Goal: Task Accomplishment & Management: Use online tool/utility

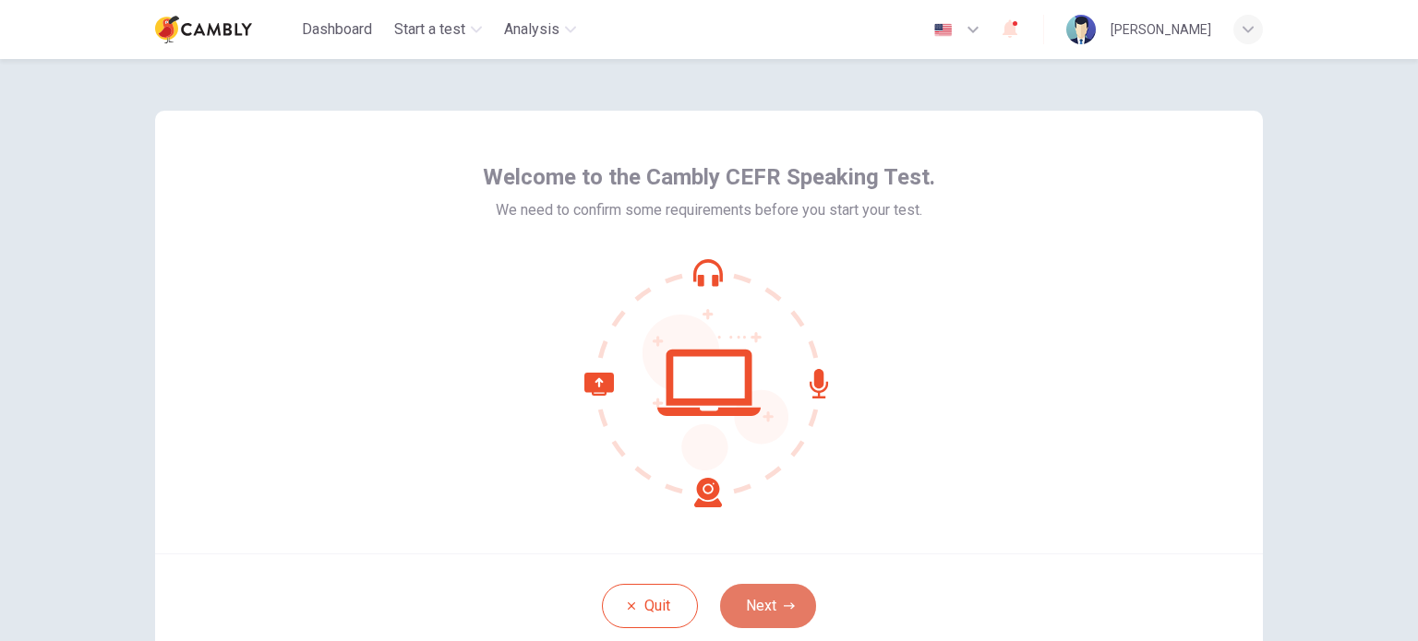
click at [764, 608] on button "Next" at bounding box center [768, 606] width 96 height 44
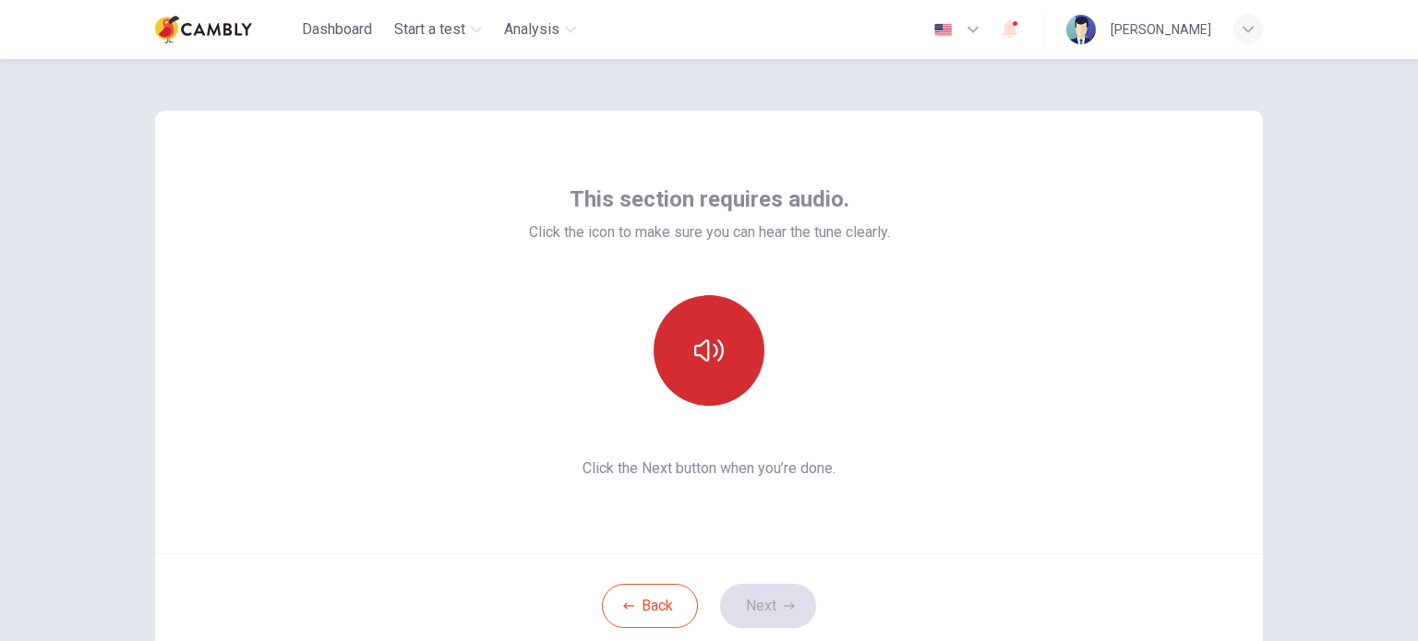
click at [720, 366] on button "button" at bounding box center [708, 350] width 111 height 111
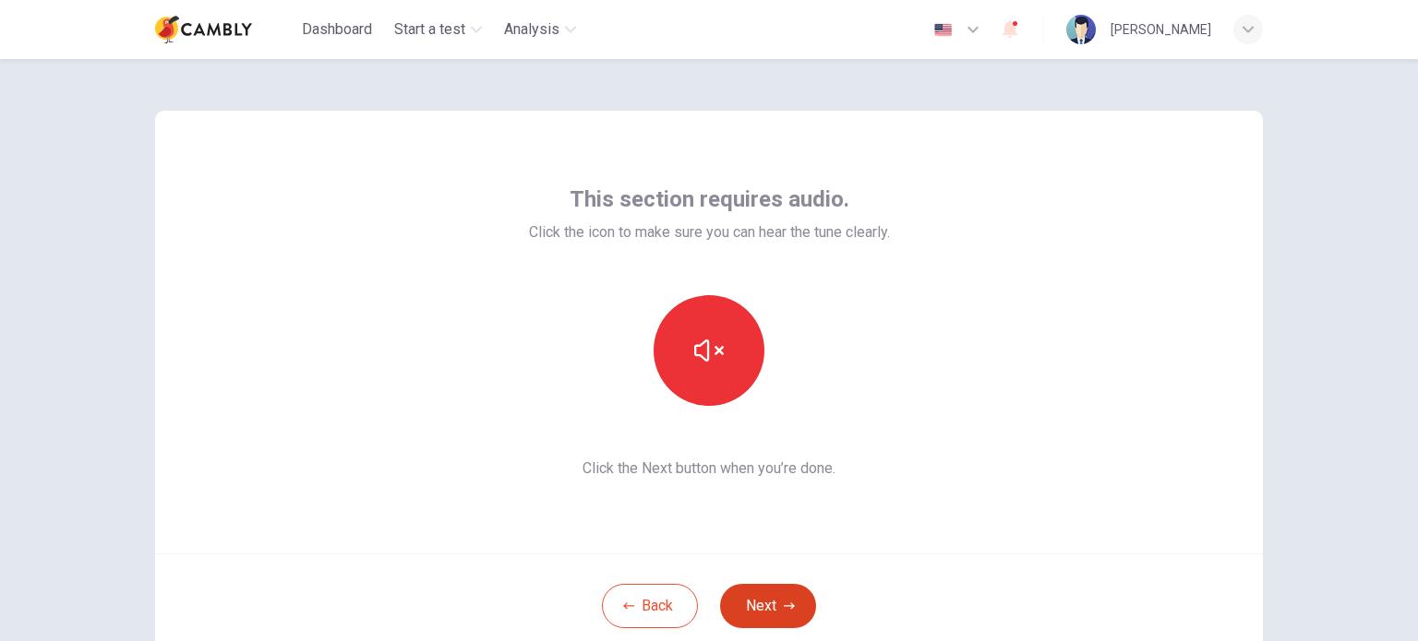
click at [784, 605] on icon "button" at bounding box center [789, 606] width 11 height 11
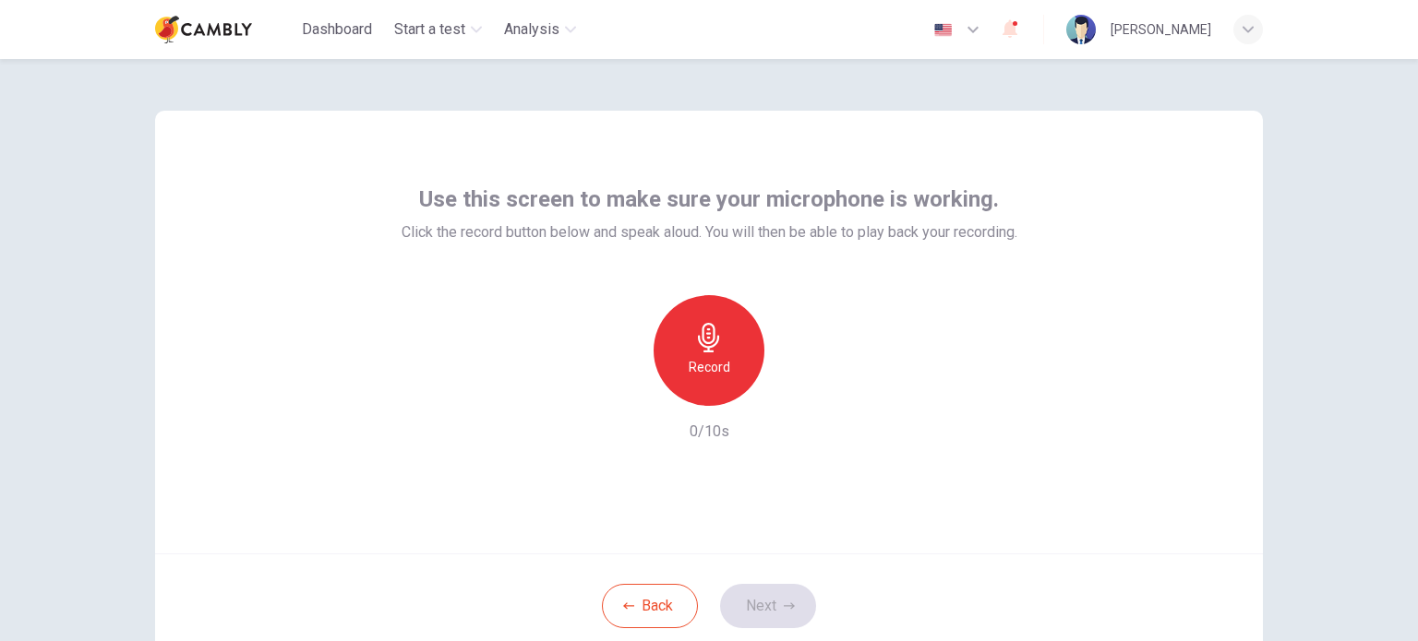
click at [703, 362] on h6 "Record" at bounding box center [709, 367] width 42 height 22
click at [764, 608] on button "Next" at bounding box center [768, 606] width 96 height 44
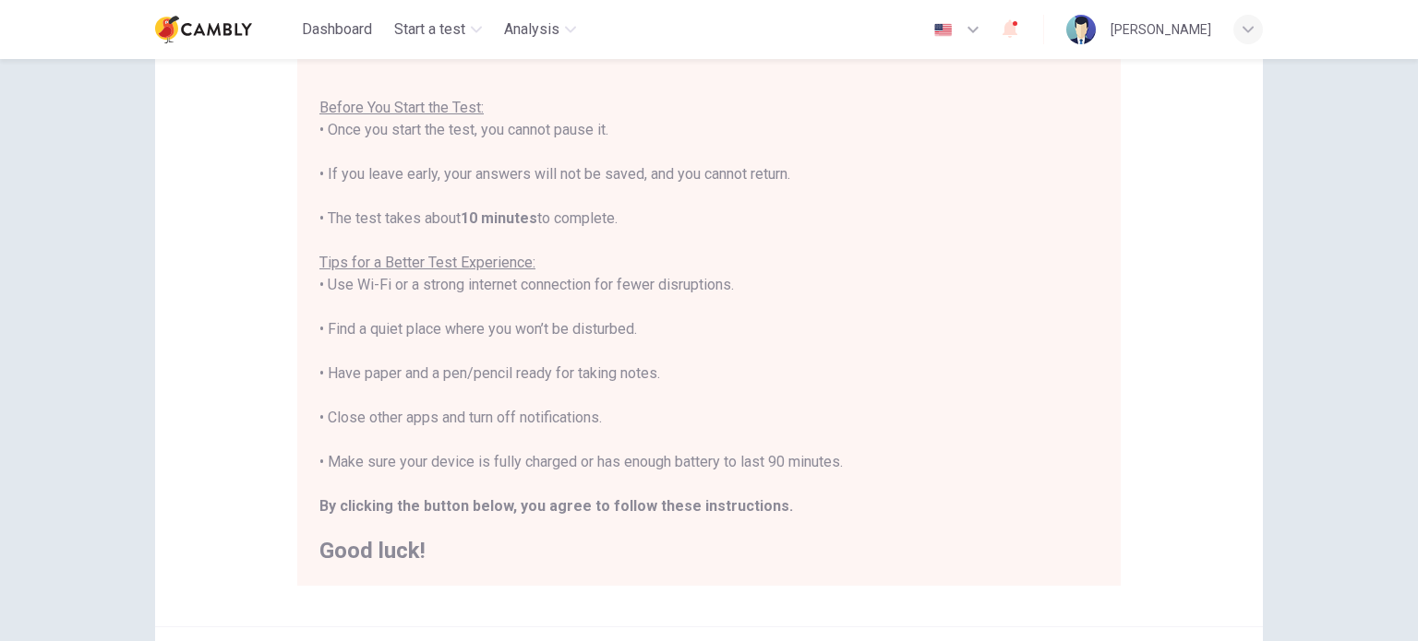
scroll to position [277, 0]
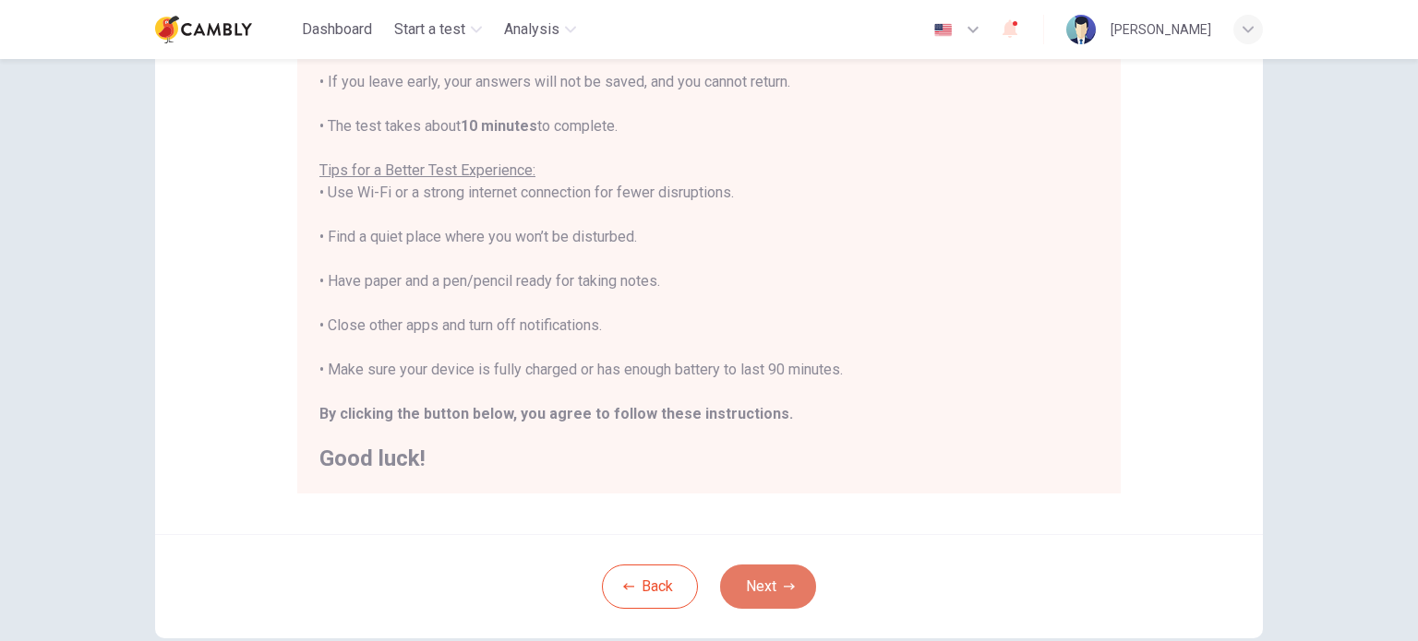
click at [772, 590] on button "Next" at bounding box center [768, 587] width 96 height 44
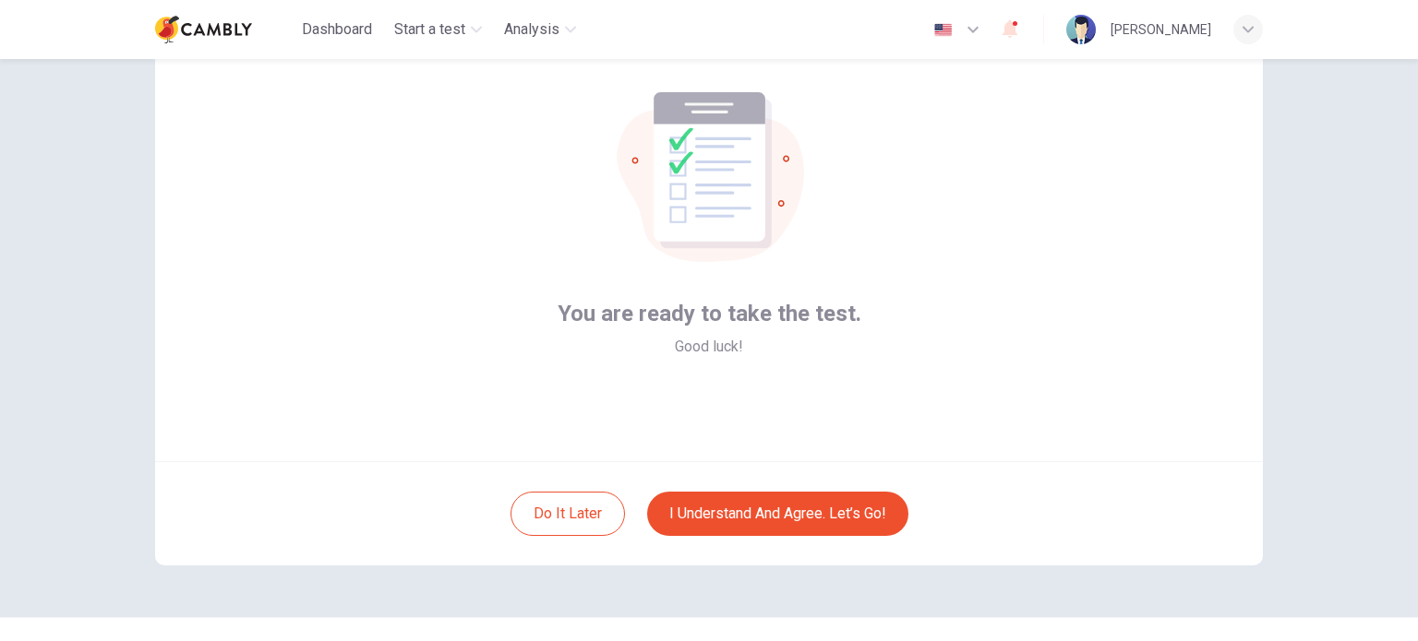
scroll to position [126, 0]
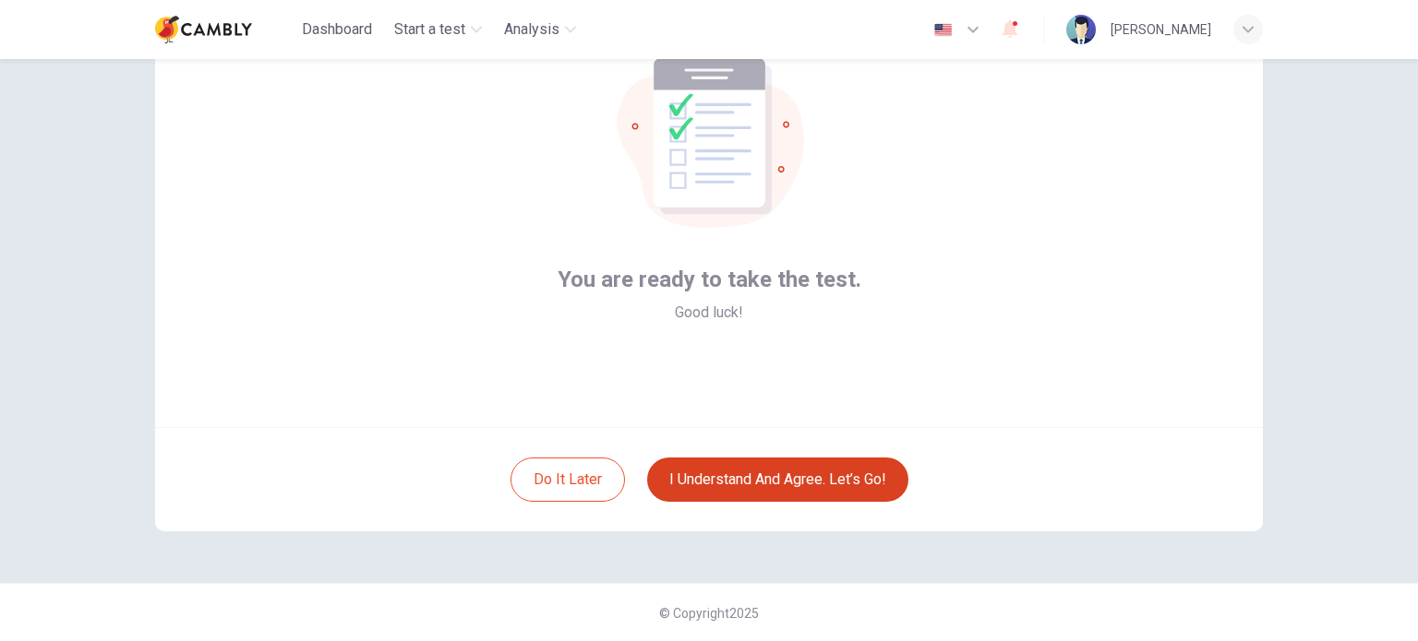
click at [782, 486] on button "I understand and agree. Let’s go!" at bounding box center [777, 480] width 261 height 44
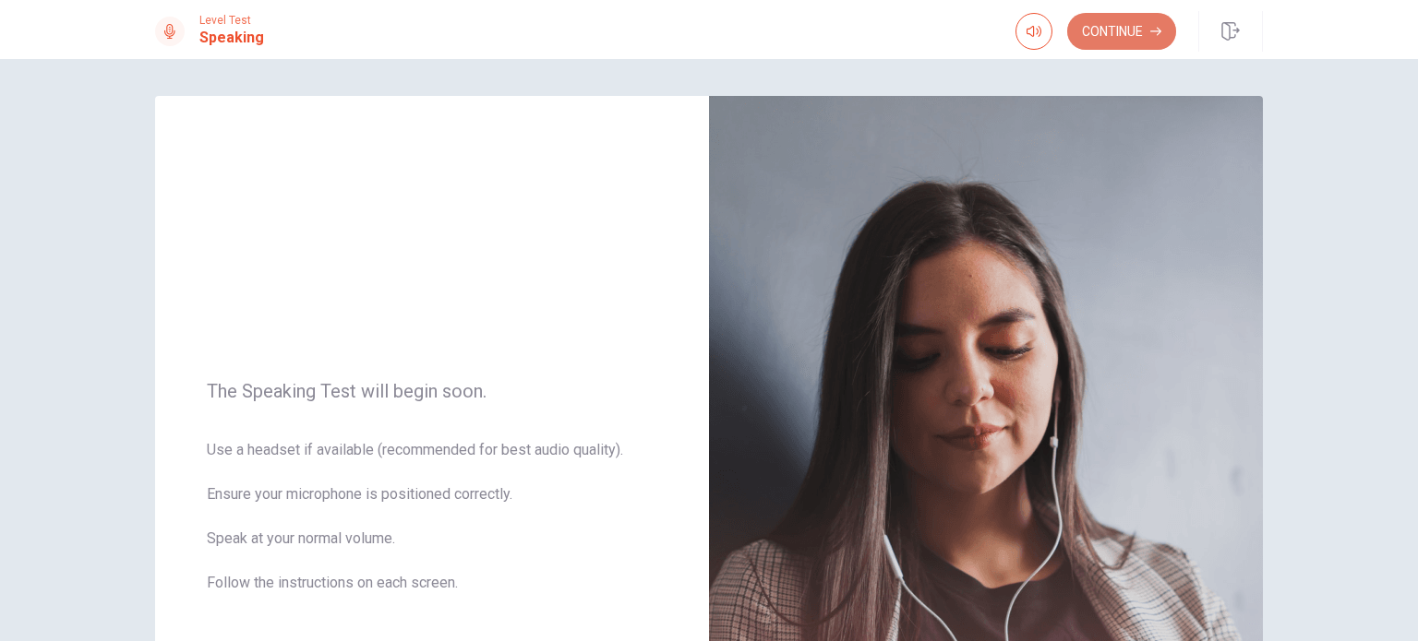
click at [1096, 39] on button "Continue" at bounding box center [1121, 31] width 109 height 37
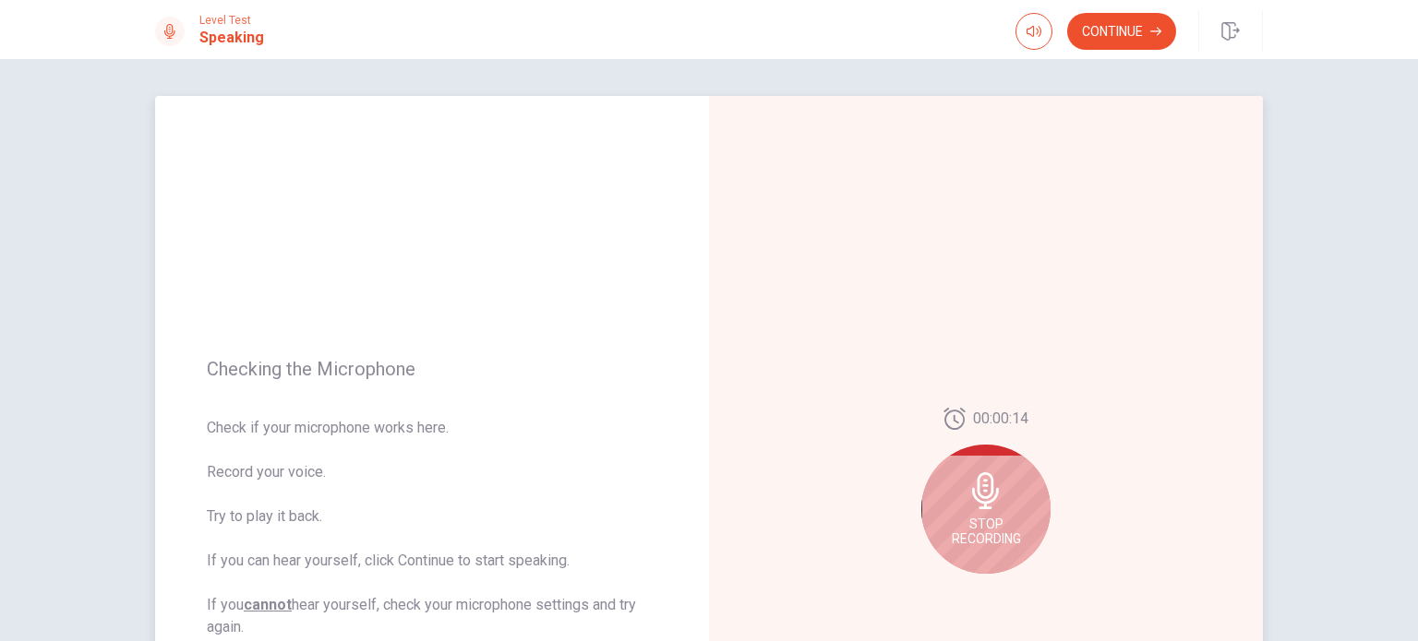
scroll to position [92, 0]
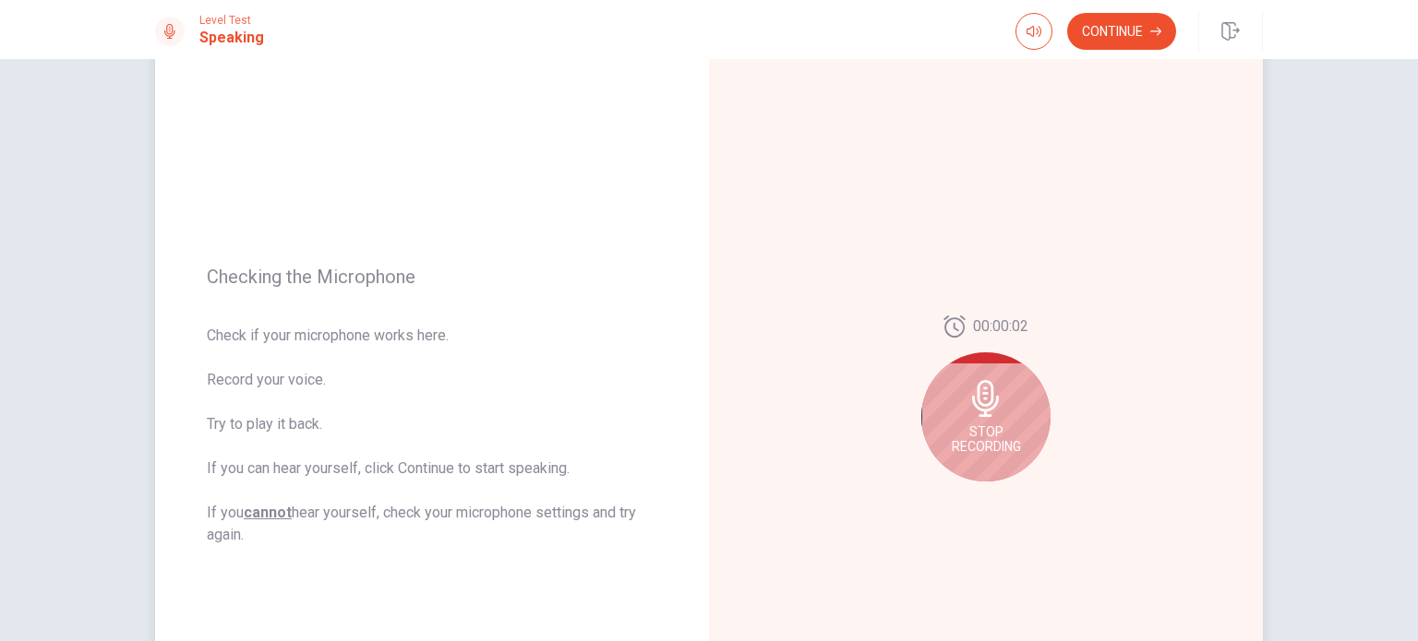
click at [988, 387] on icon at bounding box center [985, 398] width 27 height 37
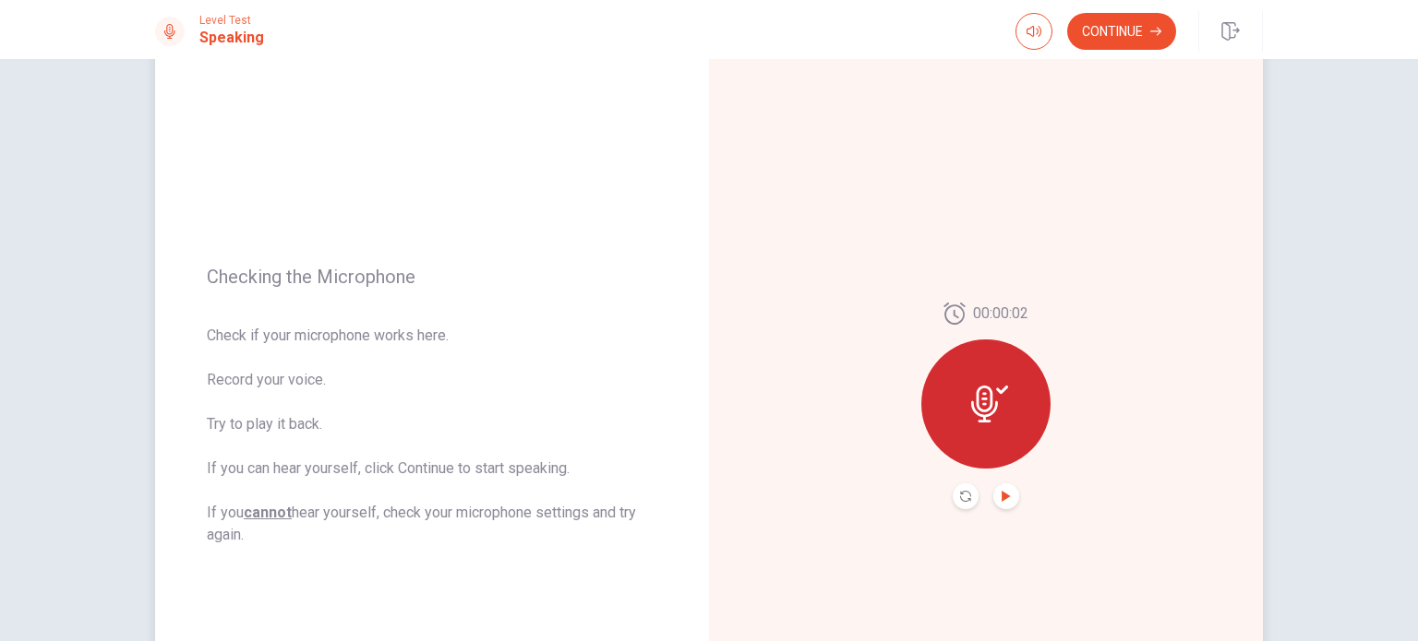
click at [1000, 496] on icon "Play Audio" at bounding box center [1005, 496] width 11 height 11
click at [1130, 30] on button "Continue" at bounding box center [1121, 31] width 109 height 37
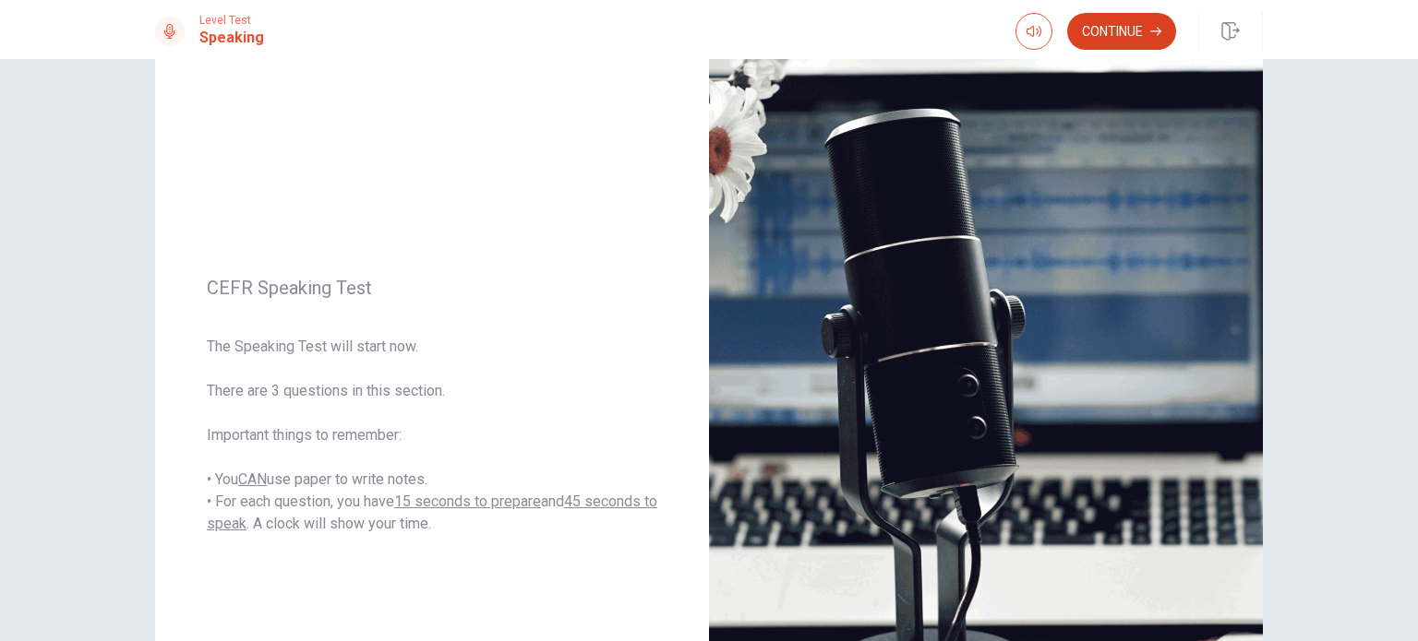
click at [1130, 28] on button "Continue" at bounding box center [1121, 31] width 109 height 37
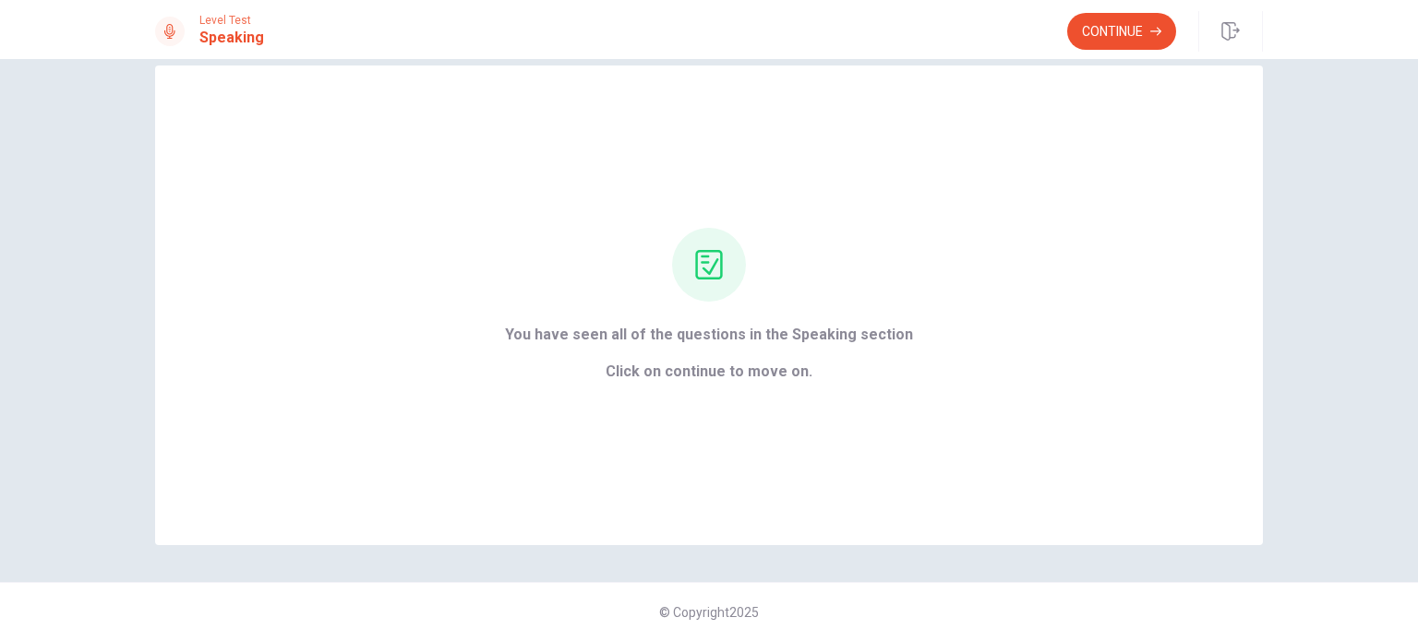
scroll to position [30, 0]
click at [1119, 32] on button "Continue" at bounding box center [1121, 31] width 109 height 37
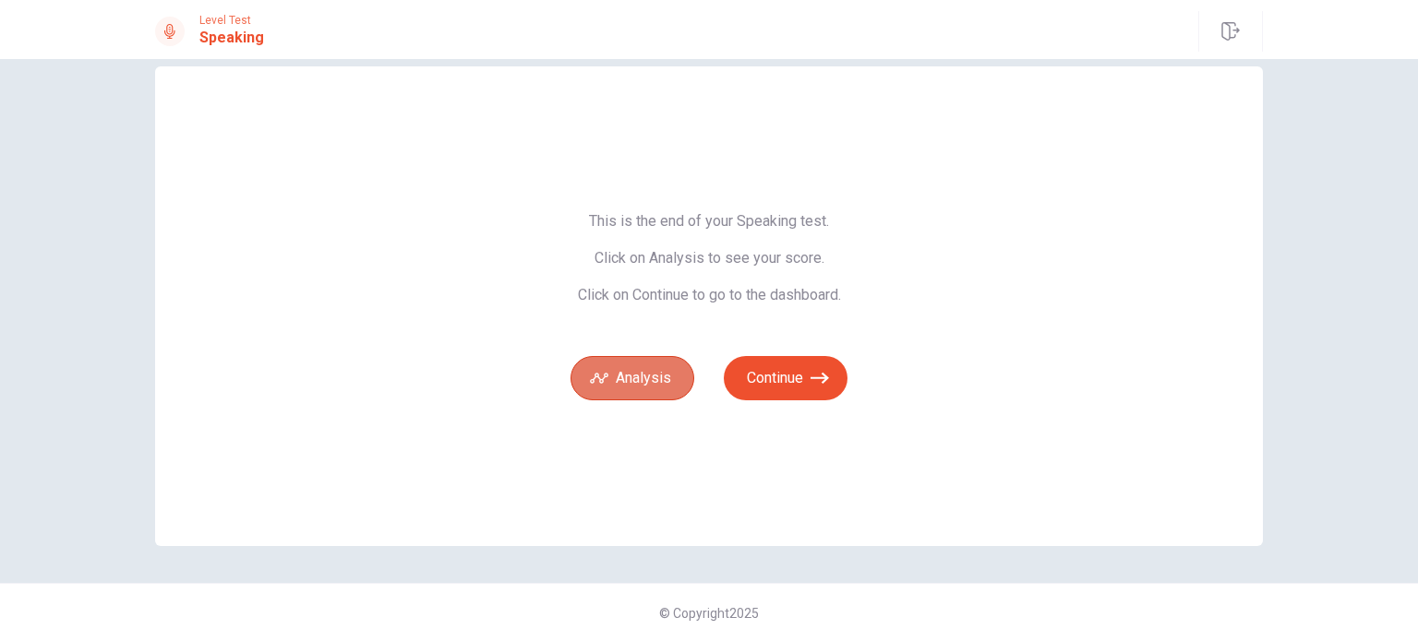
click at [618, 373] on button "Analysis" at bounding box center [632, 378] width 124 height 44
